Goal: Information Seeking & Learning: Find specific fact

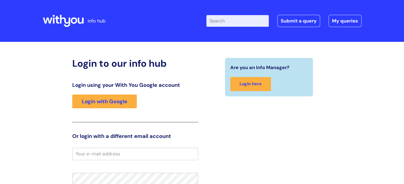
click at [225, 22] on input "Enter your search term here..." at bounding box center [237, 21] width 62 height 12
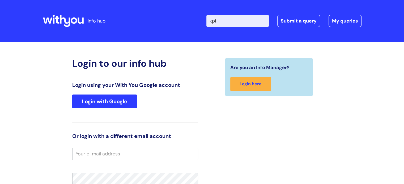
type input "kpi"
click at [126, 102] on link "Login with Google" at bounding box center [104, 102] width 64 height 14
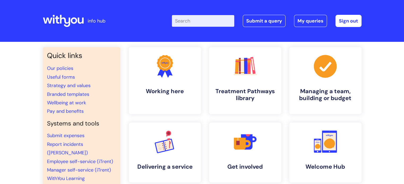
click at [200, 25] on input "Enter your search term here..." at bounding box center [203, 21] width 62 height 12
type input "kpi"
click button "Search" at bounding box center [0, 0] width 0 height 0
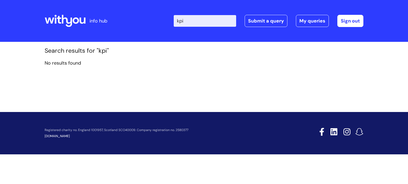
drag, startPoint x: 204, startPoint y: 23, endPoint x: 170, endPoint y: 22, distance: 34.8
click at [170, 22] on div "Enter your search term here... kpi Search Submit a query My queries Welcome [PE…" at bounding box center [243, 20] width 239 height 31
type input "feedback"
click button "Search" at bounding box center [0, 0] width 0 height 0
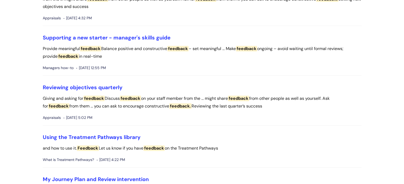
scroll to position [106, 0]
